Goal: Task Accomplishment & Management: Manage account settings

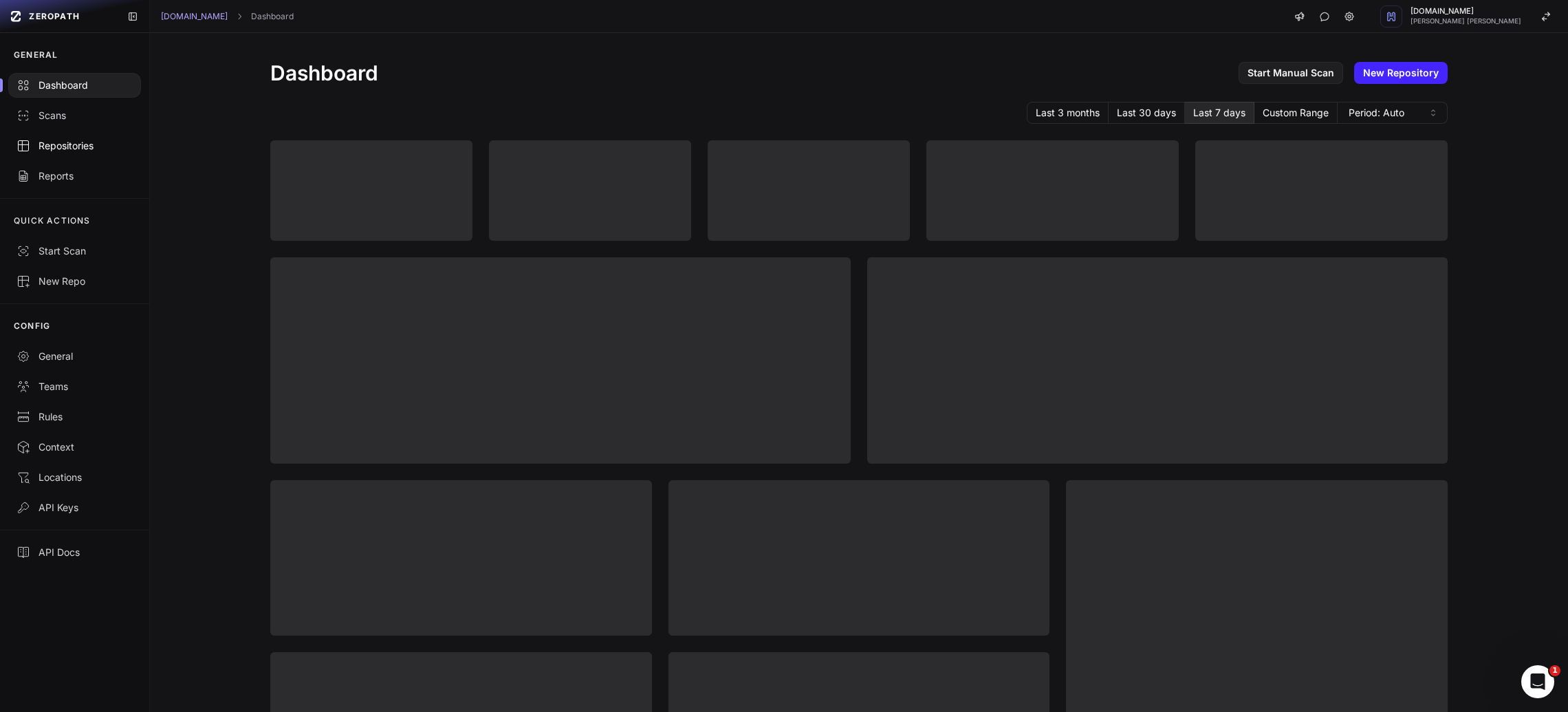
click at [89, 148] on div "Repositories" at bounding box center [75, 145] width 116 height 14
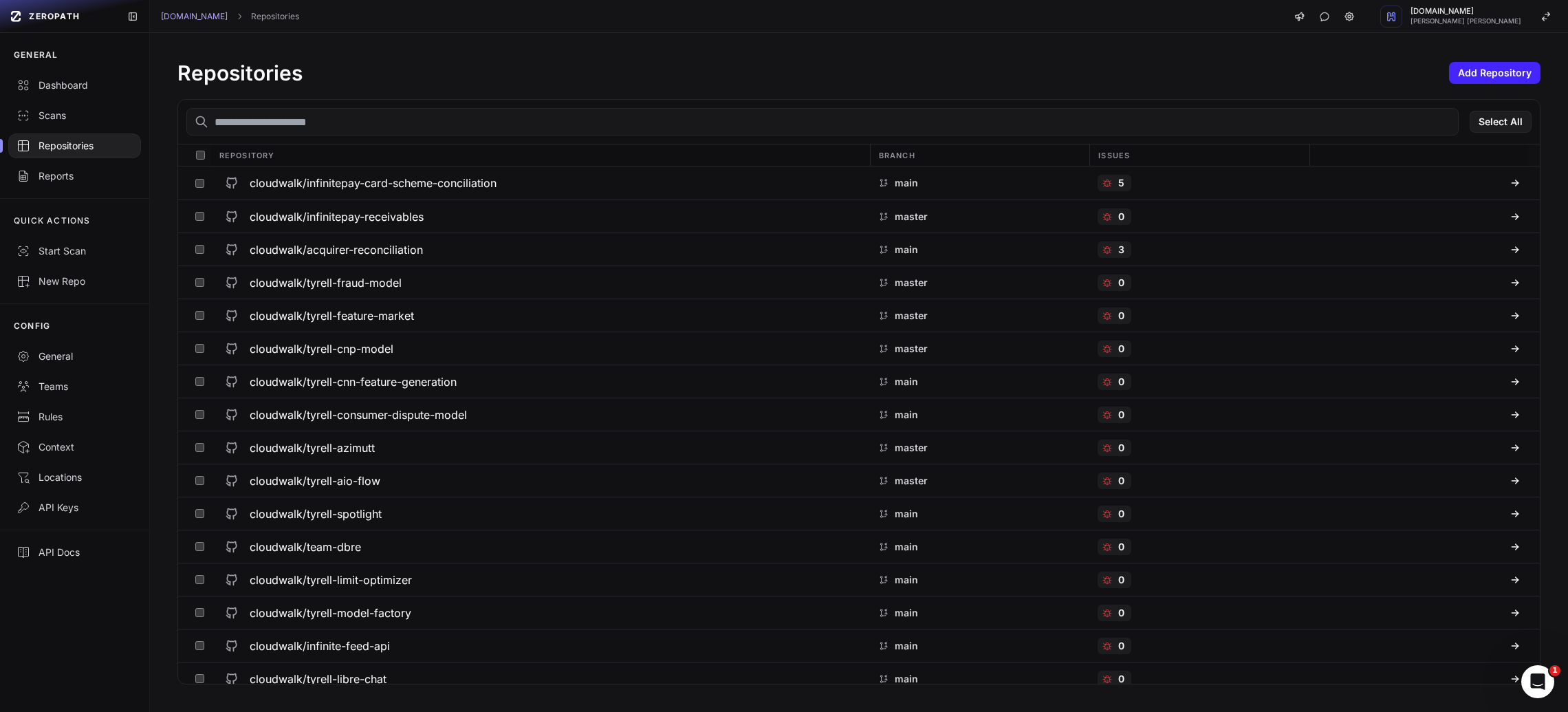
click at [324, 126] on input "text" at bounding box center [822, 122] width 1272 height 28
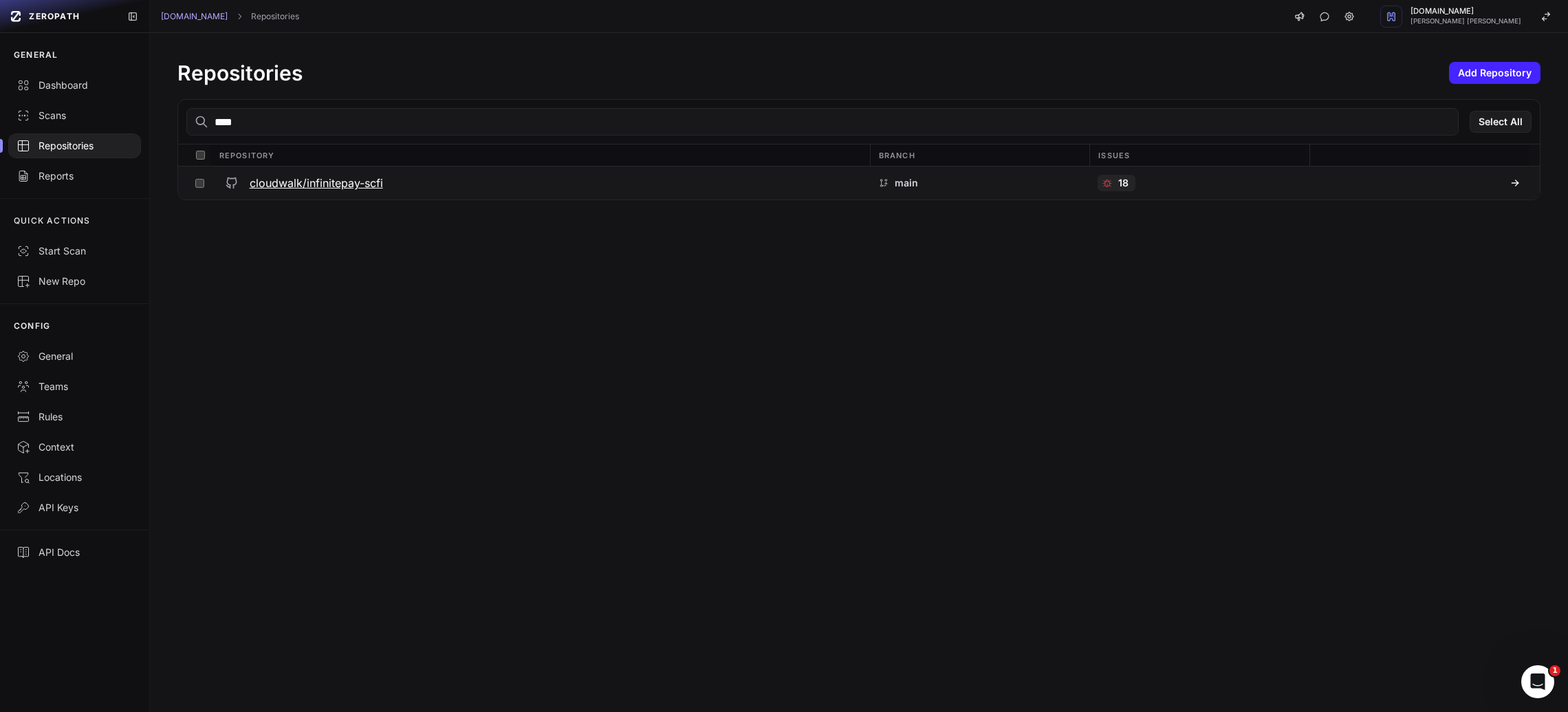
type input "****"
click at [320, 183] on h3 "cloudwalk/infinitepay-scfi" at bounding box center [316, 183] width 134 height 17
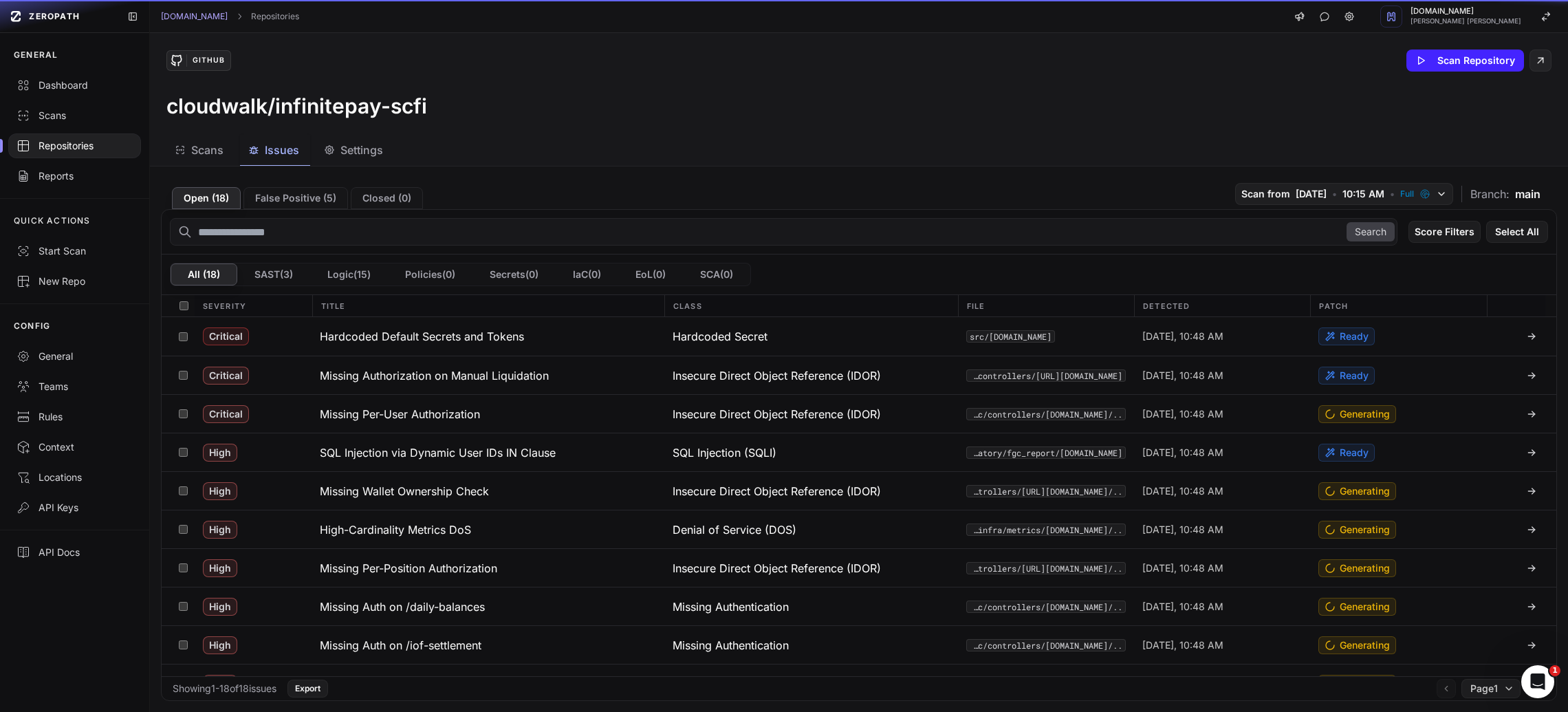
click at [316, 137] on button "Issues" at bounding box center [354, 150] width 78 height 31
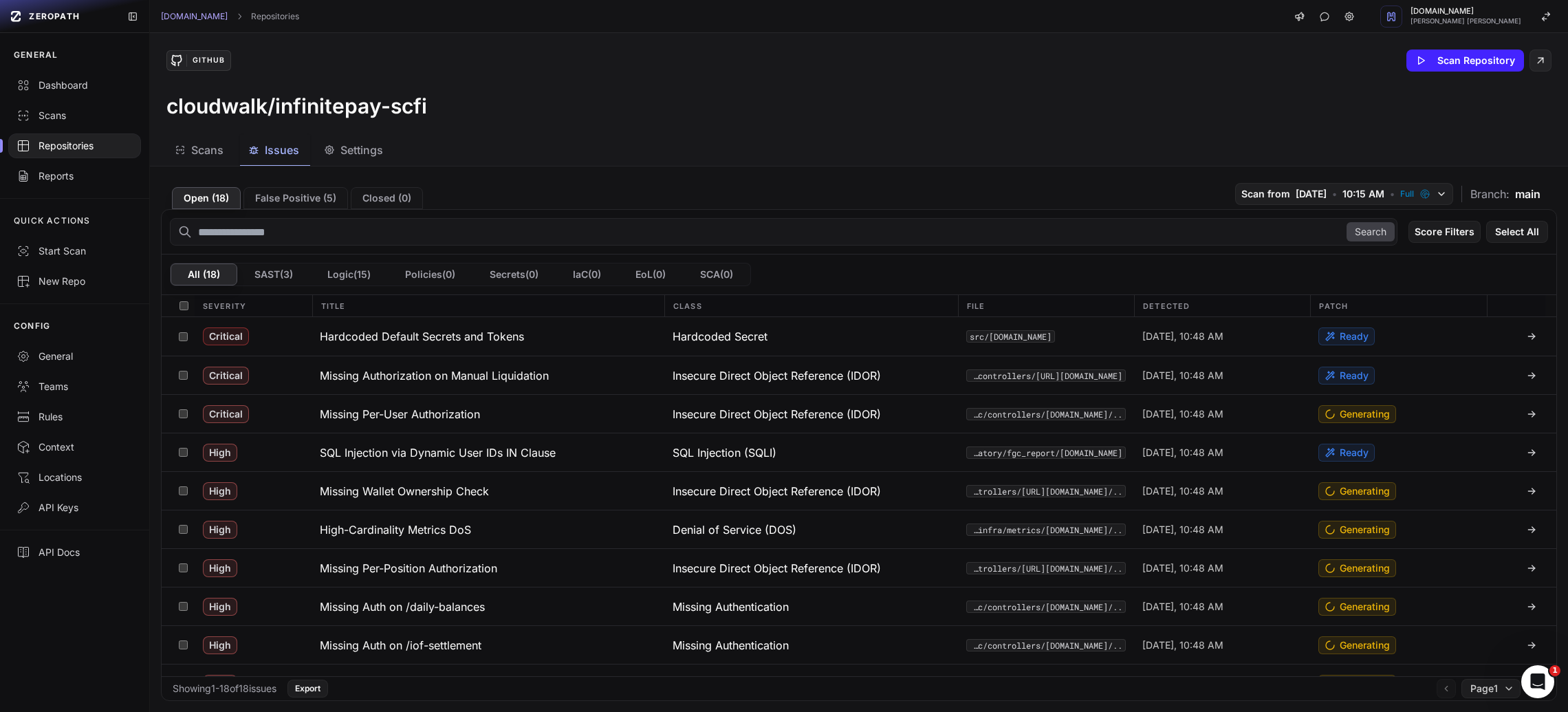
click at [336, 151] on div "Settings" at bounding box center [353, 150] width 59 height 17
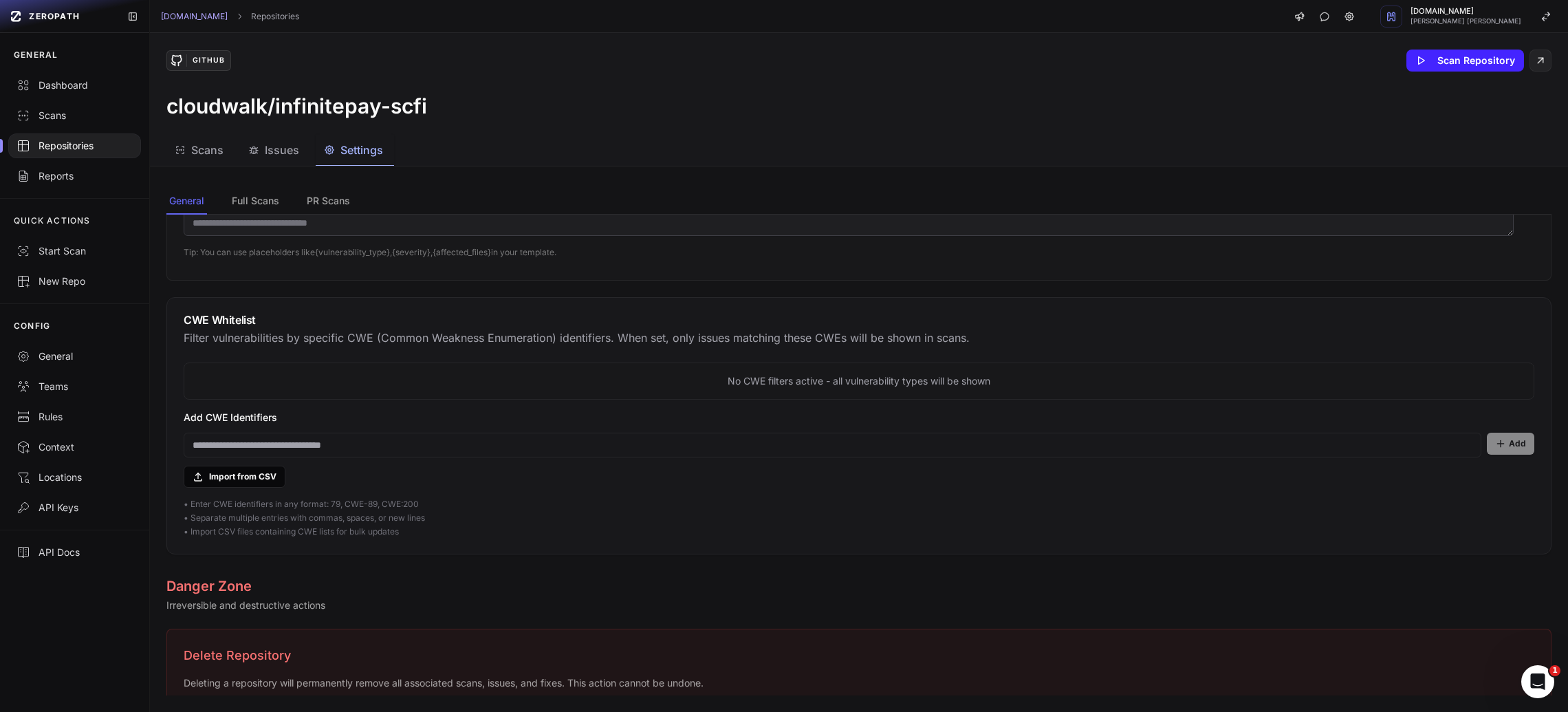
scroll to position [931, 0]
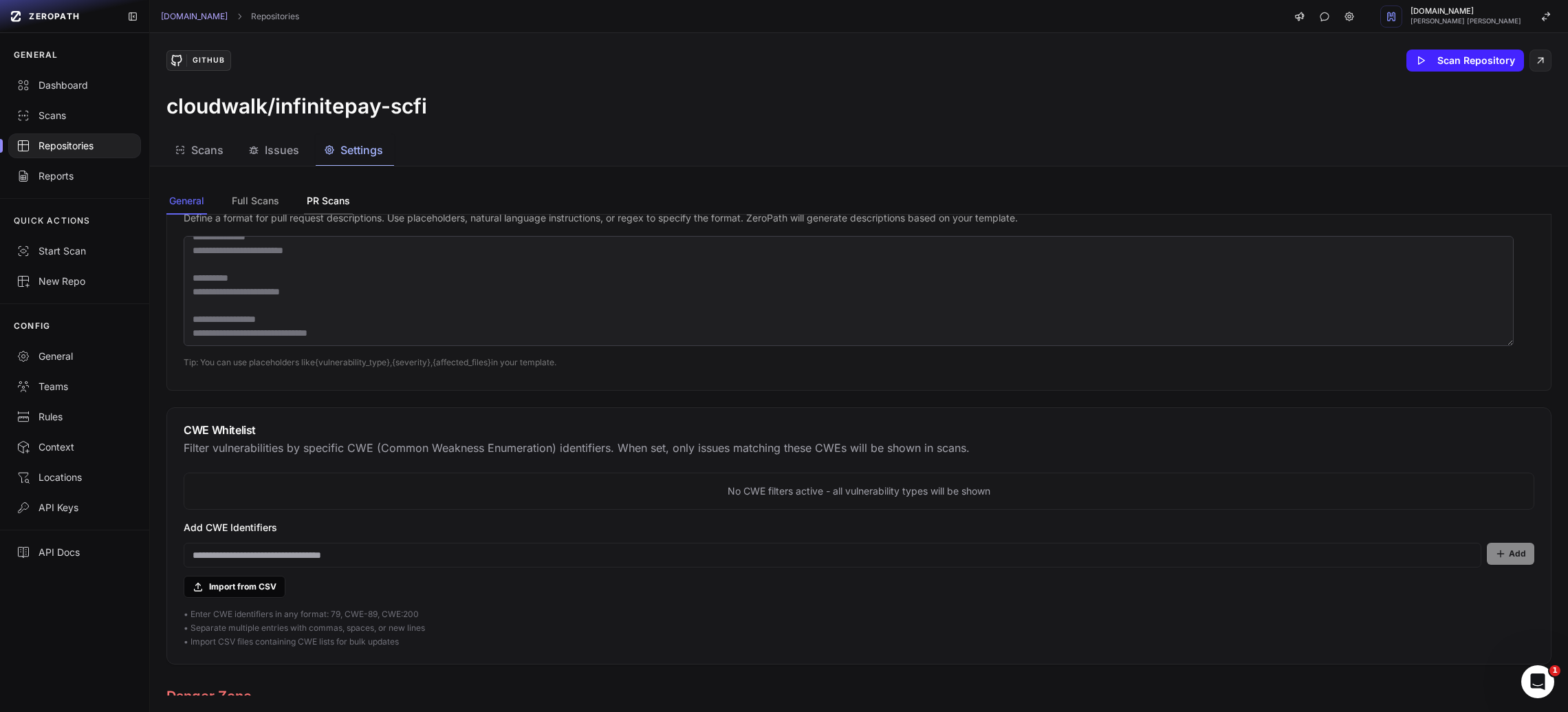
click at [315, 203] on button "PR Scans" at bounding box center [328, 202] width 49 height 26
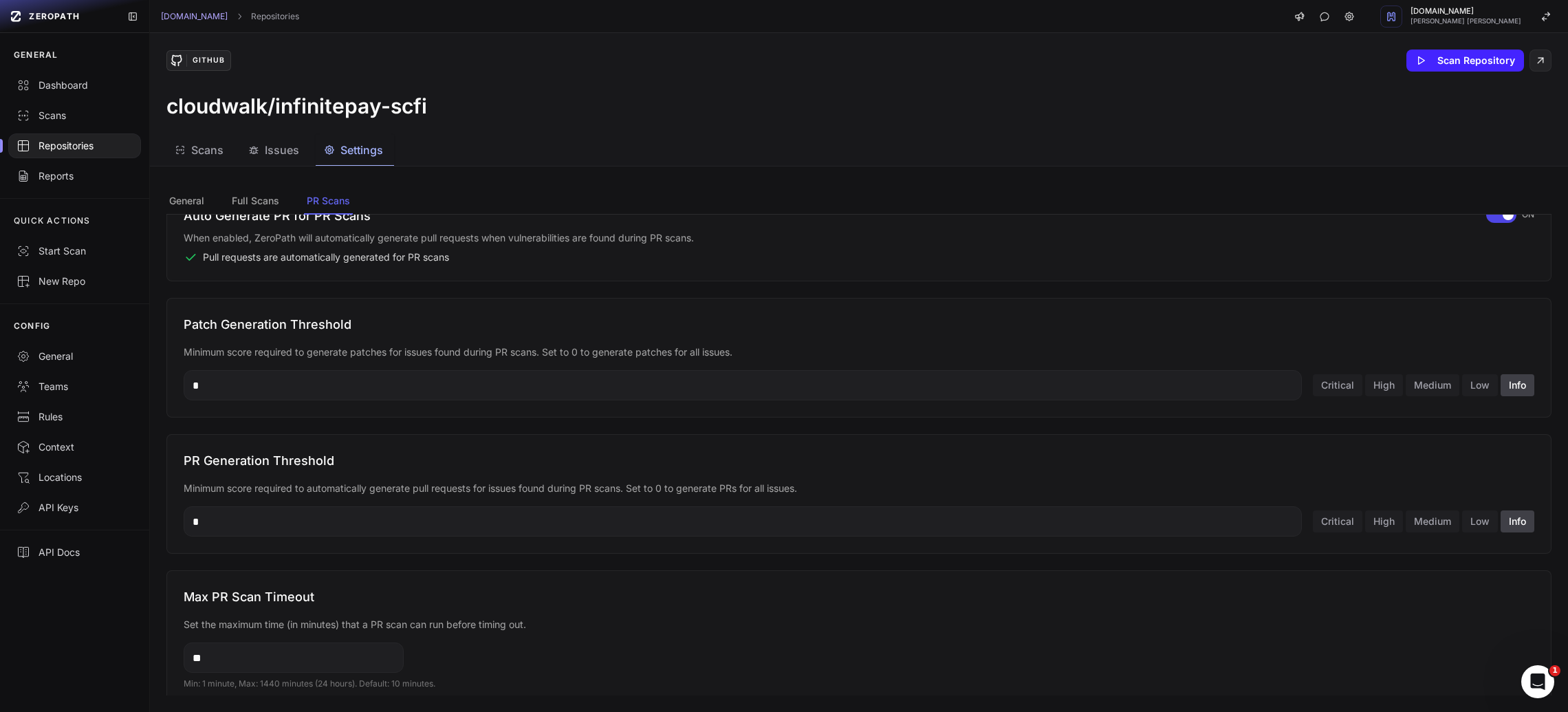
scroll to position [584, 0]
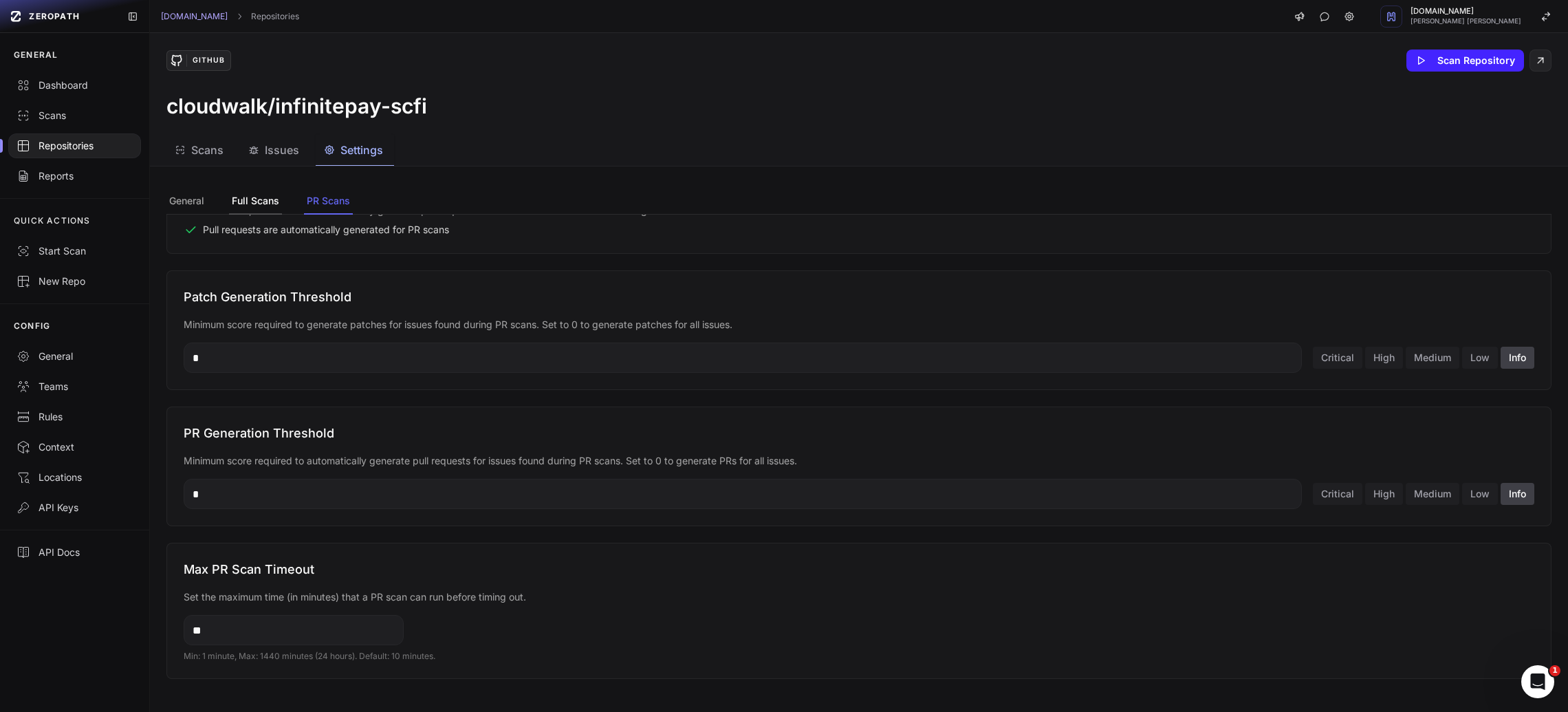
click at [252, 207] on button "Full Scans" at bounding box center [255, 202] width 53 height 26
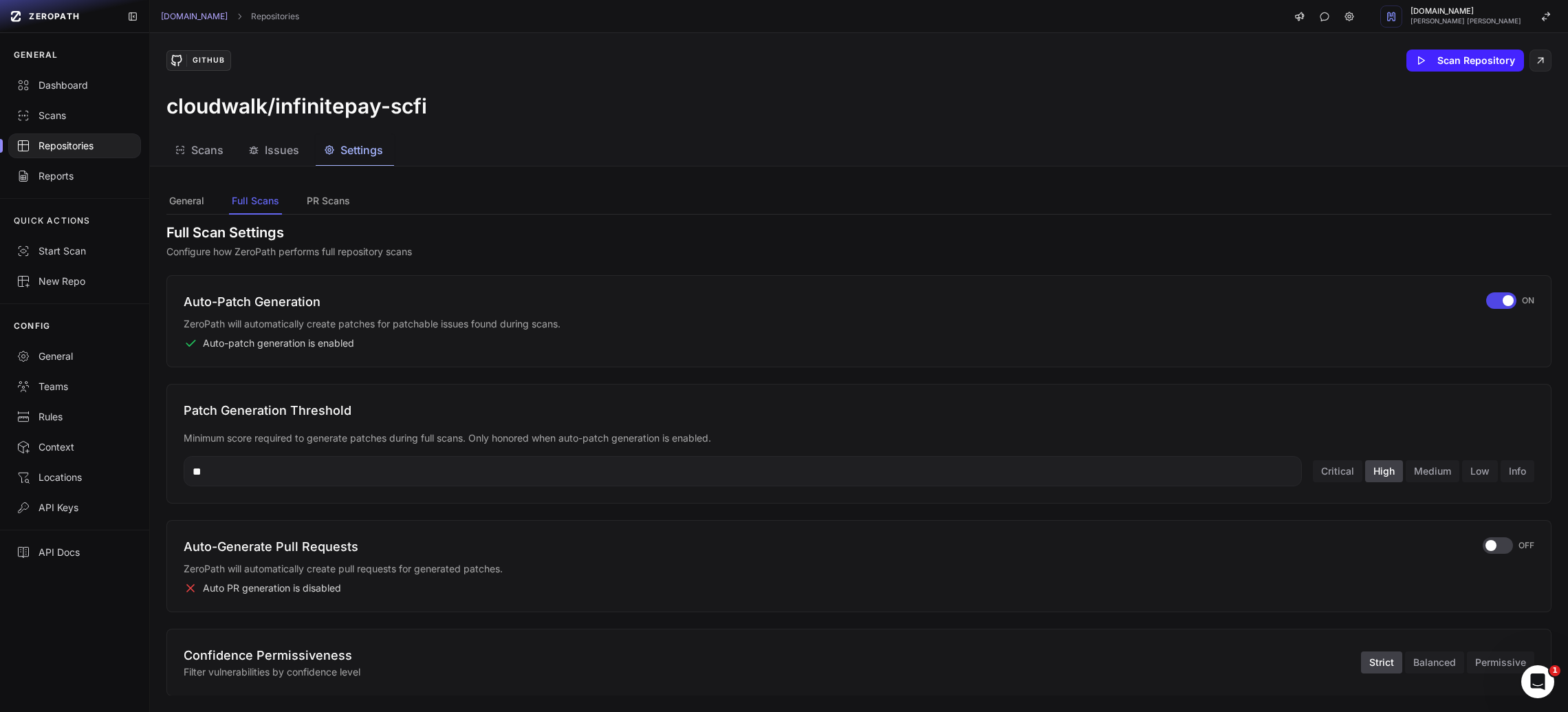
scroll to position [18, 0]
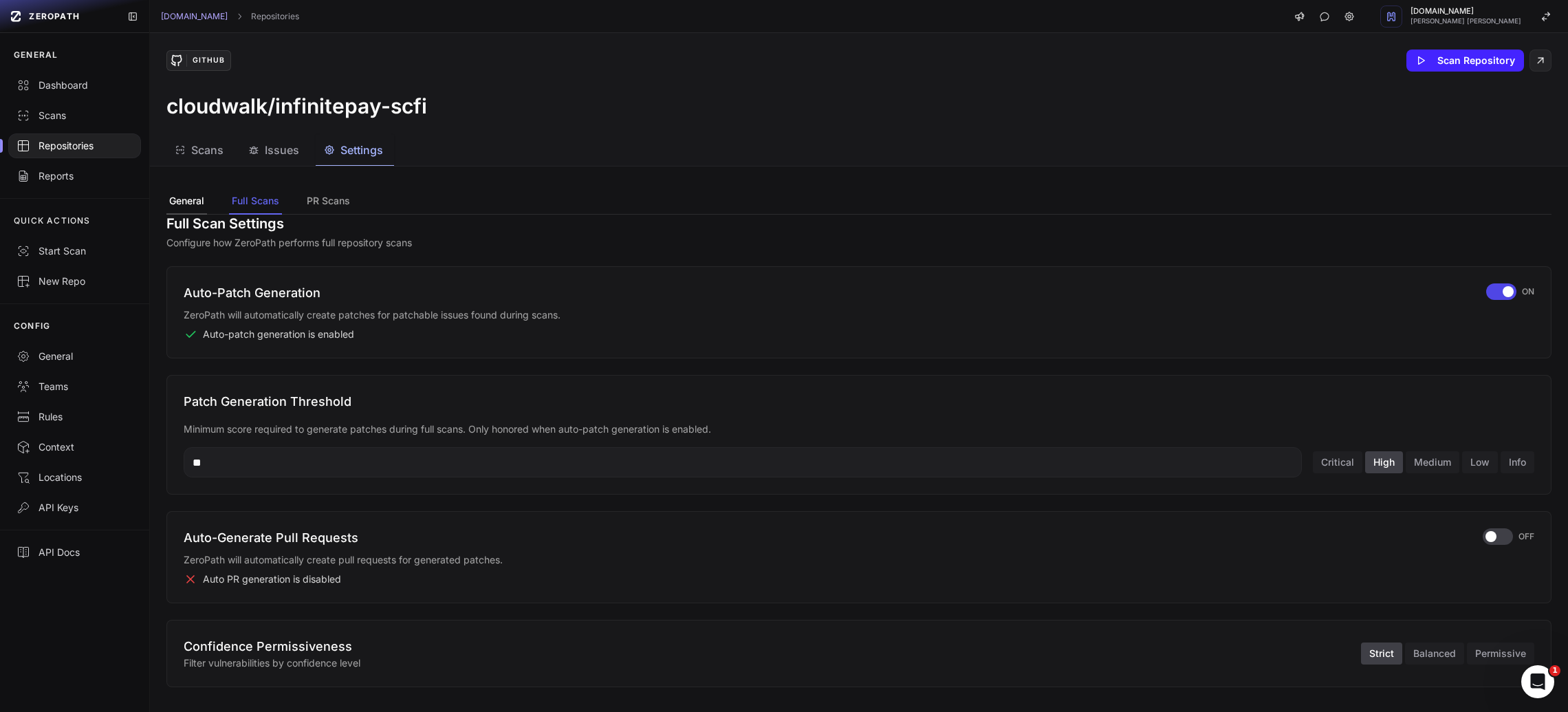
click at [180, 198] on button "General" at bounding box center [187, 202] width 41 height 26
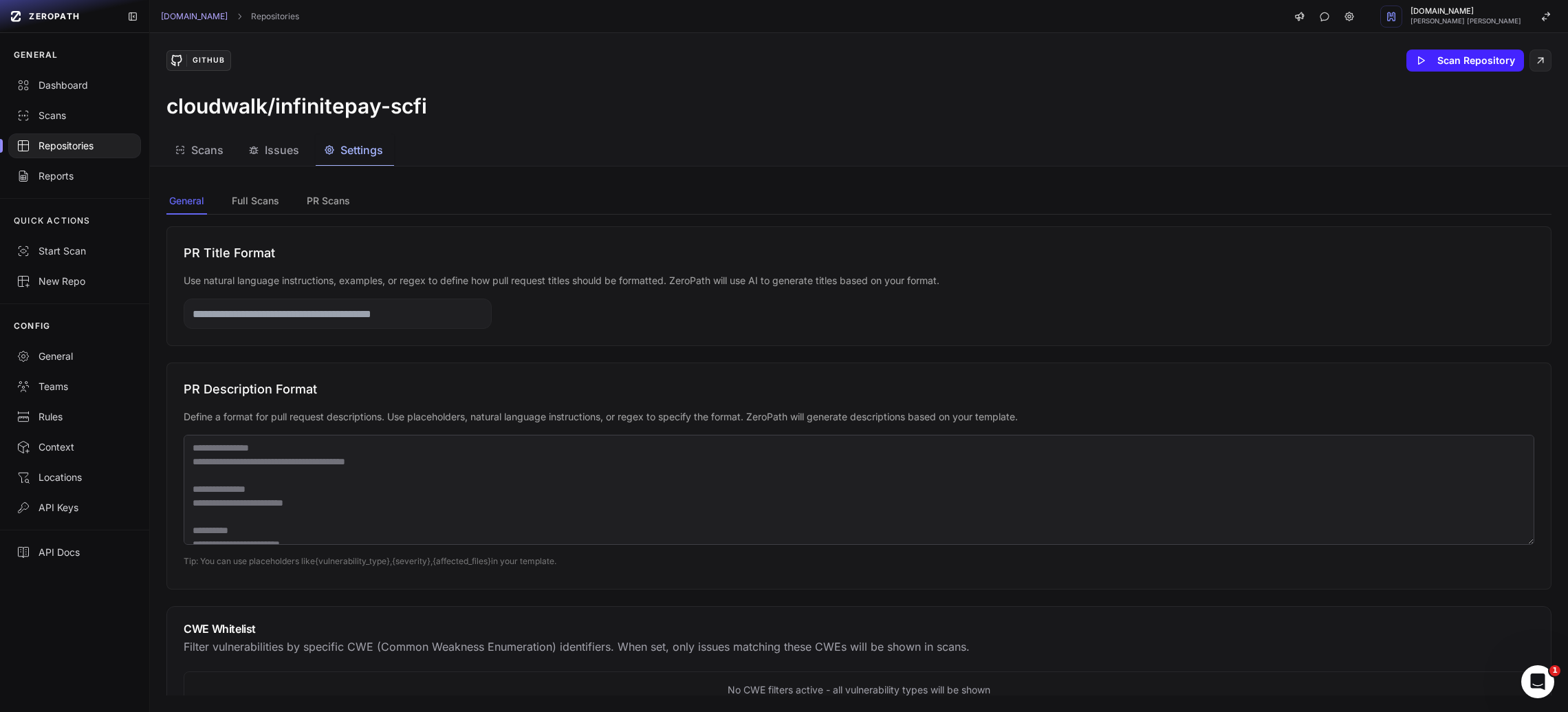
scroll to position [0, 0]
